Goal: Task Accomplishment & Management: Manage account settings

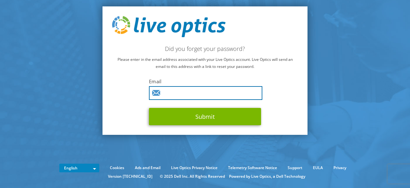
click at [176, 94] on input "text" at bounding box center [205, 93] width 113 height 14
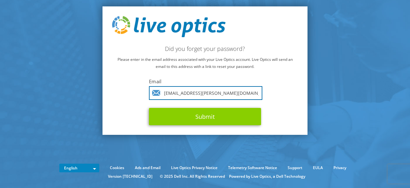
type input "abdul.razzak@vdainfosolutions.com"
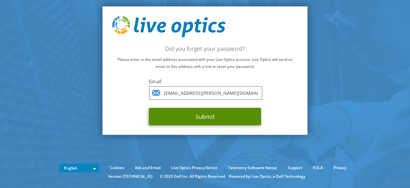
click at [209, 117] on button "Submit" at bounding box center [205, 116] width 112 height 17
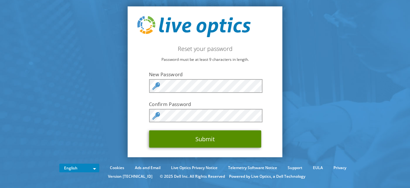
click at [206, 139] on button "Submit" at bounding box center [205, 138] width 112 height 17
